Goal: Task Accomplishment & Management: Manage account settings

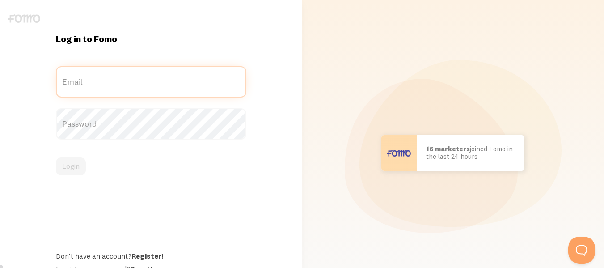
type input "[EMAIL_ADDRESS][DOMAIN_NAME]"
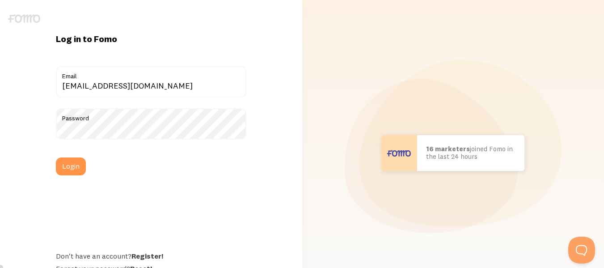
click at [162, 80] on label "Email" at bounding box center [151, 73] width 191 height 15
click at [162, 80] on input "[EMAIL_ADDRESS][DOMAIN_NAME]" at bounding box center [151, 81] width 191 height 31
click at [80, 166] on button "Login" at bounding box center [71, 166] width 30 height 18
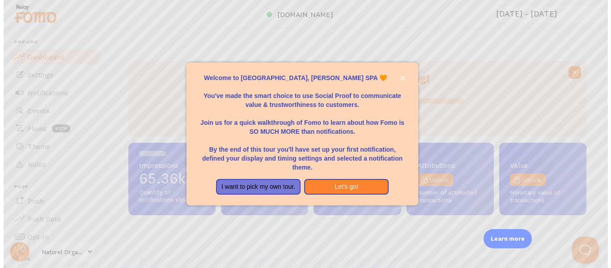
scroll to position [235, 458]
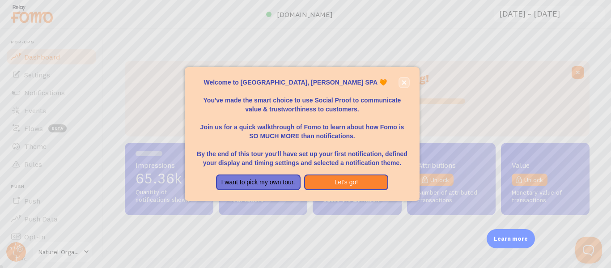
click at [404, 84] on icon "close," at bounding box center [404, 82] width 5 height 5
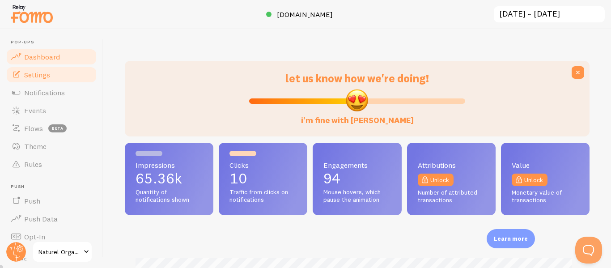
click at [49, 75] on span "Settings" at bounding box center [37, 74] width 26 height 9
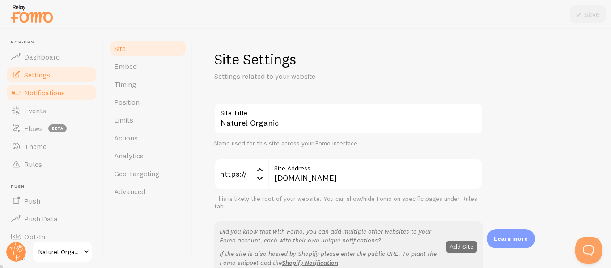
click at [54, 89] on span "Notifications" at bounding box center [44, 92] width 41 height 9
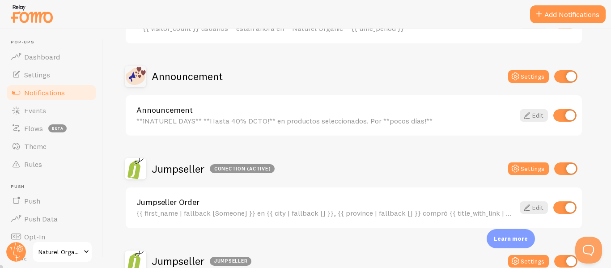
scroll to position [134, 0]
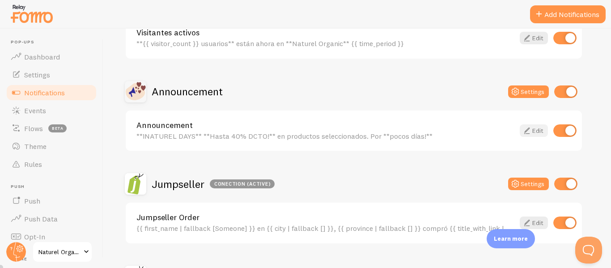
click at [531, 130] on icon at bounding box center [527, 130] width 11 height 11
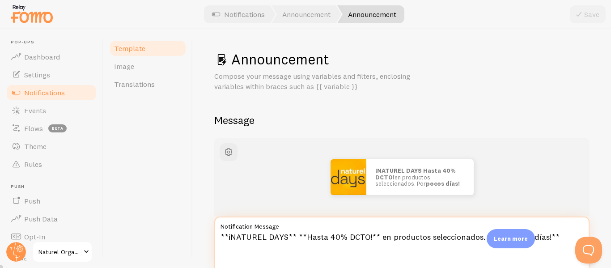
click at [256, 238] on textarea "**¡NATUREL DAYS** **Hasta 40% DCTO!** en productos seleccionados. Por **pocos d…" at bounding box center [401, 245] width 375 height 57
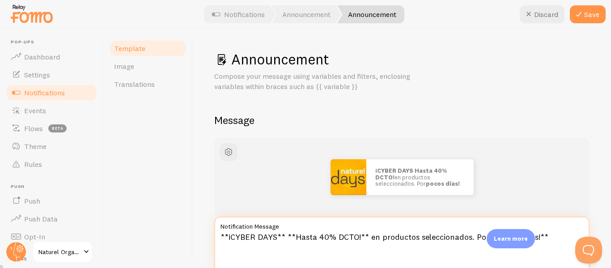
click at [267, 239] on textarea "**¡CYBER DAYS** **Hasta 40% DCTO!** en productos seleccionados. Por **pocos día…" at bounding box center [401, 245] width 375 height 57
type textarea "**¡CYBER NQTUREL** **Hasta 40% DCTO!** en productos seleccionados. Por **pocos …"
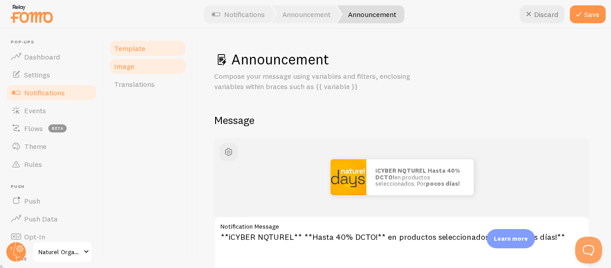
click at [161, 68] on link "Image" at bounding box center [148, 66] width 78 height 18
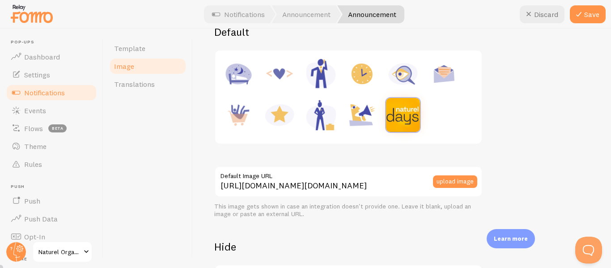
scroll to position [89, 0]
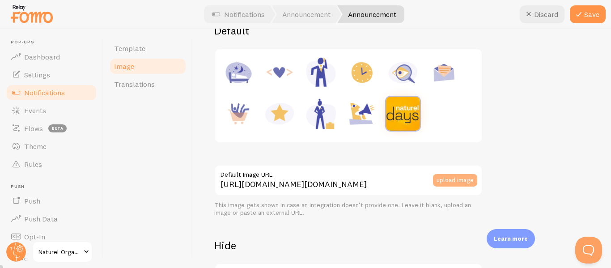
click at [461, 180] on button "upload image" at bounding box center [455, 180] width 44 height 13
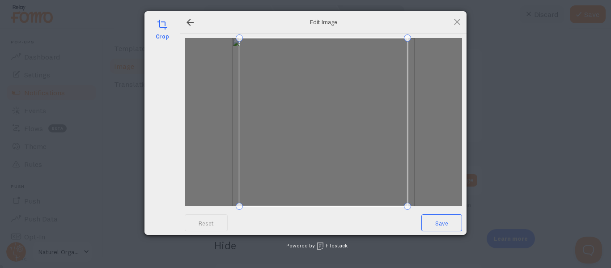
click at [448, 221] on span "Save" at bounding box center [441, 222] width 41 height 17
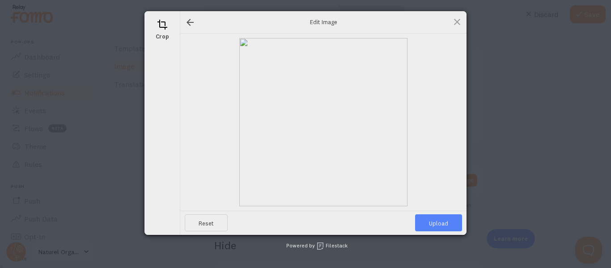
click at [448, 221] on span "Upload" at bounding box center [438, 222] width 47 height 17
type input "https://process.filestackapi.com/ApqhzE1ldTzuKSj33adqez/resize=width:170,height…"
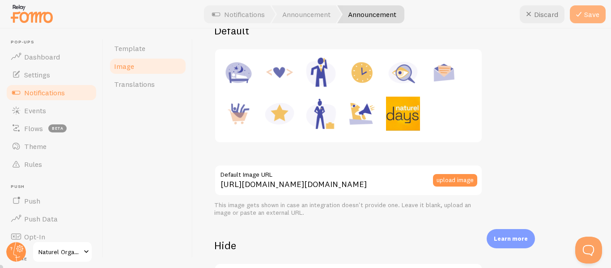
click at [586, 20] on button "Save" at bounding box center [588, 14] width 36 height 18
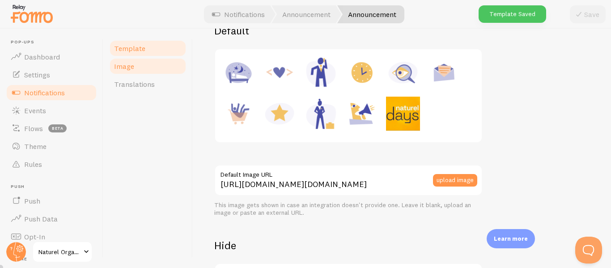
click at [143, 51] on span "Template" at bounding box center [129, 48] width 31 height 9
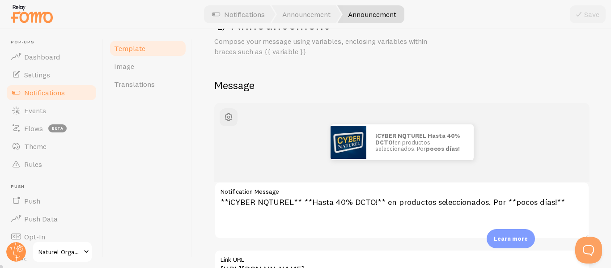
scroll to position [45, 0]
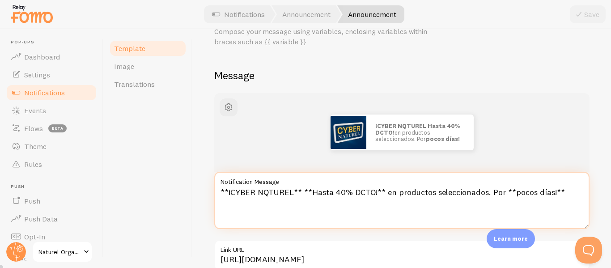
click at [268, 194] on textarea "**¡CYBER NQTUREL** **Hasta 40% DCTO!** en productos seleccionados. Por **pocos …" at bounding box center [401, 200] width 375 height 57
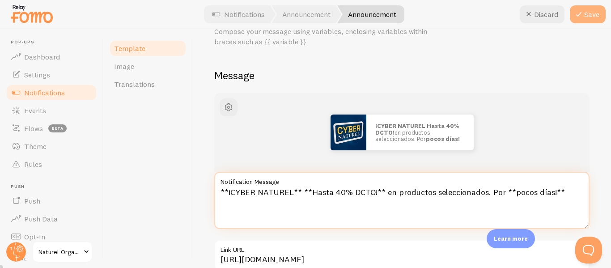
type textarea "**¡CYBER NATUREL** **Hasta 40% DCTO!** en productos seleccionados. Por **pocos …"
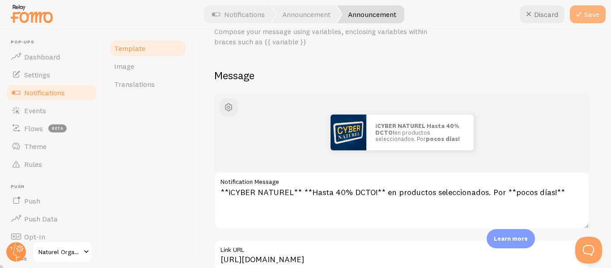
click at [594, 17] on button "Save" at bounding box center [588, 14] width 36 height 18
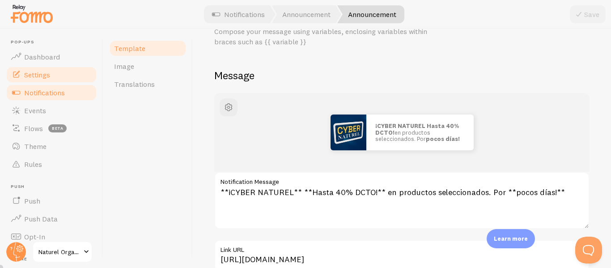
click at [54, 74] on link "Settings" at bounding box center [51, 75] width 92 height 18
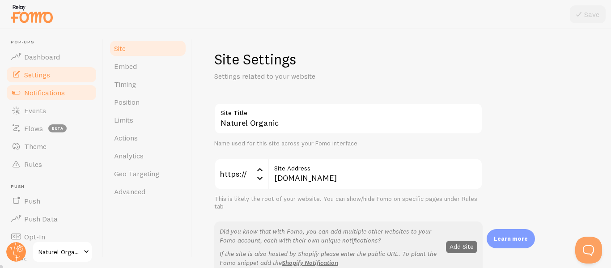
click at [56, 88] on span "Notifications" at bounding box center [44, 92] width 41 height 9
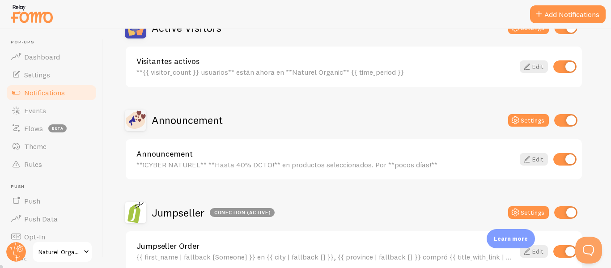
scroll to position [134, 0]
